Goal: Navigation & Orientation: Find specific page/section

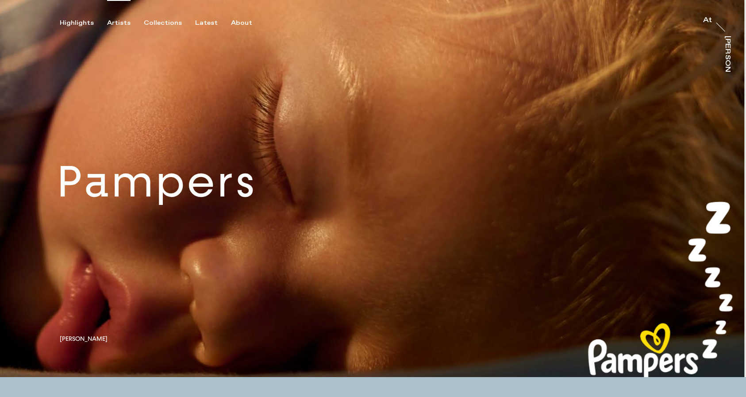
click at [116, 22] on div "Artists" at bounding box center [118, 23] width 23 height 8
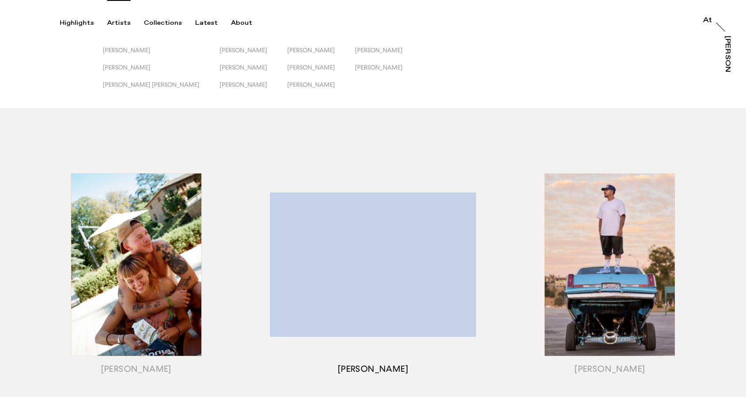
click at [391, 224] on div "button" at bounding box center [372, 276] width 237 height 276
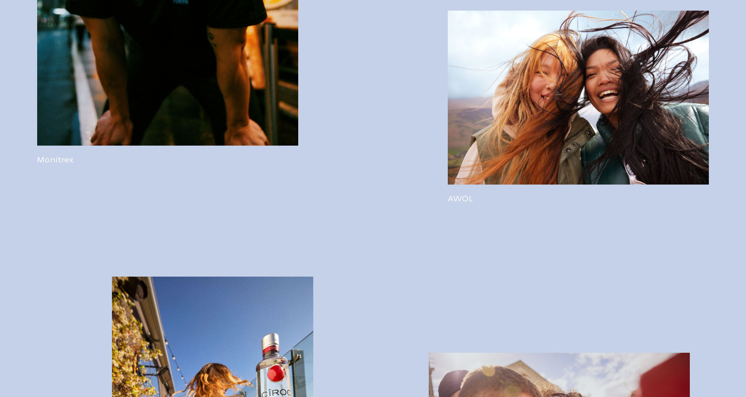
scroll to position [1495, 0]
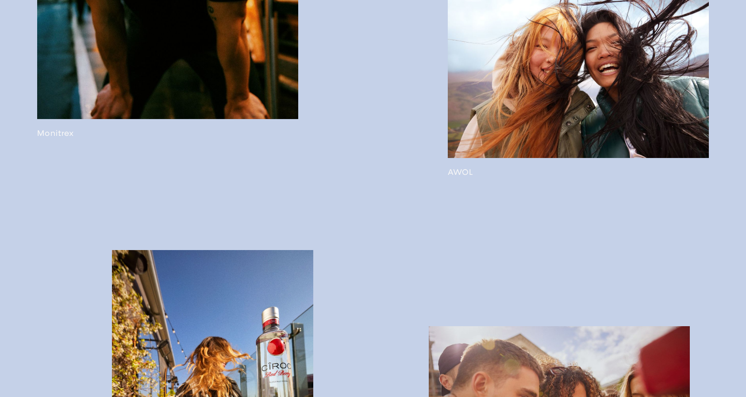
click at [488, 175] on link at bounding box center [578, 80] width 261 height 193
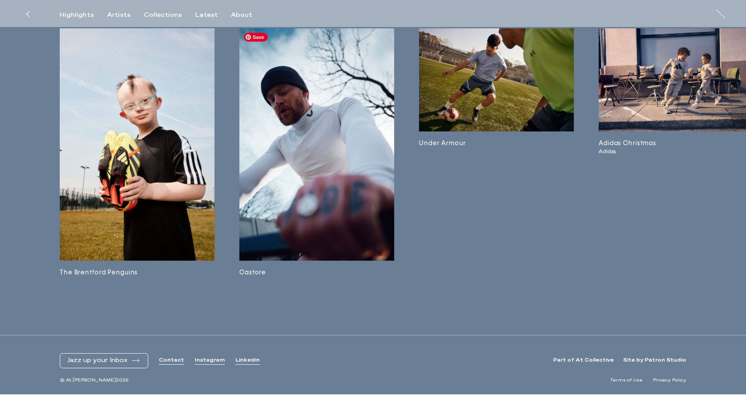
scroll to position [2101, 0]
click at [643, 87] on img at bounding box center [675, 80] width 155 height 103
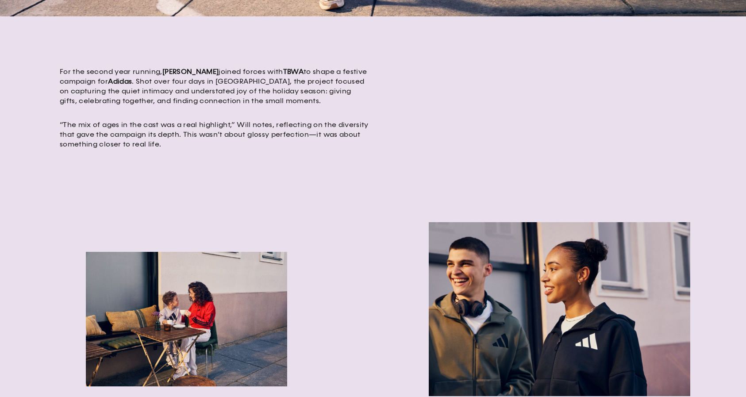
scroll to position [352, 0]
